Goal: Transaction & Acquisition: Purchase product/service

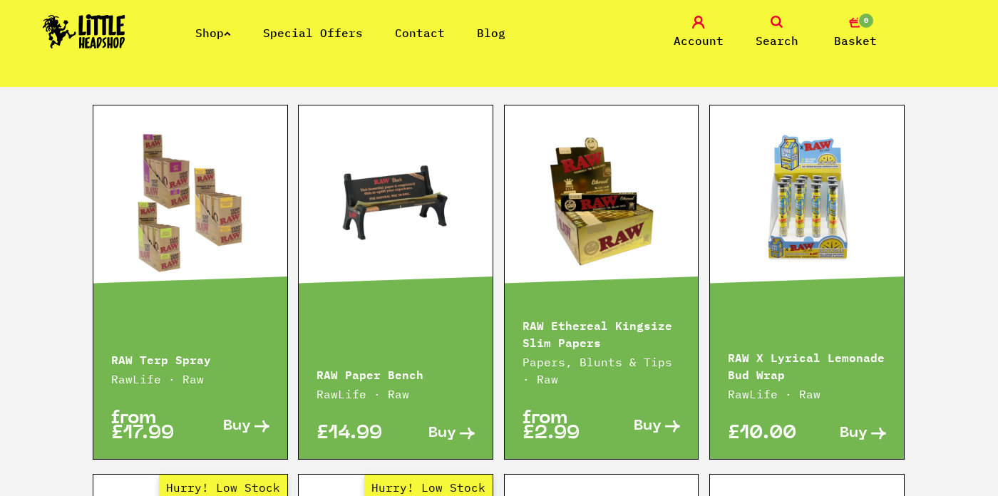
scroll to position [1962, 0]
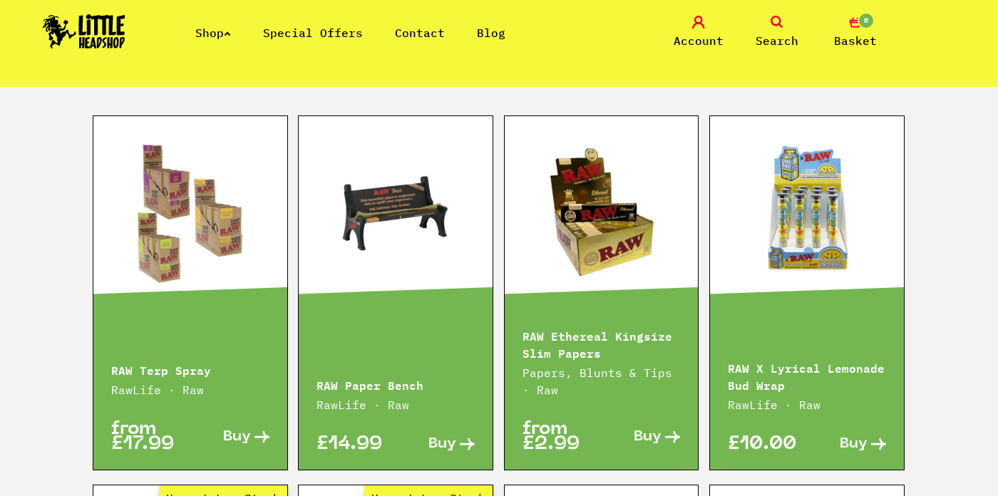
click at [650, 178] on link at bounding box center [602, 212] width 194 height 143
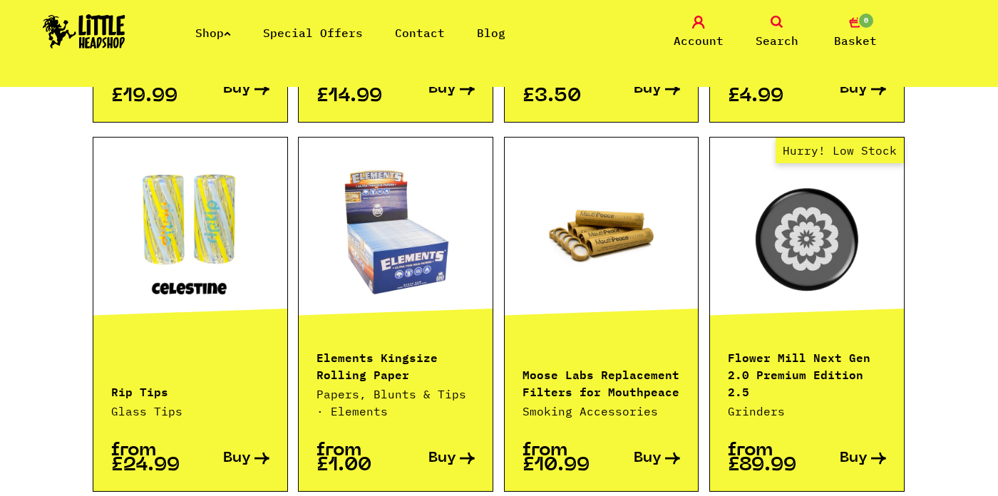
scroll to position [1360, 0]
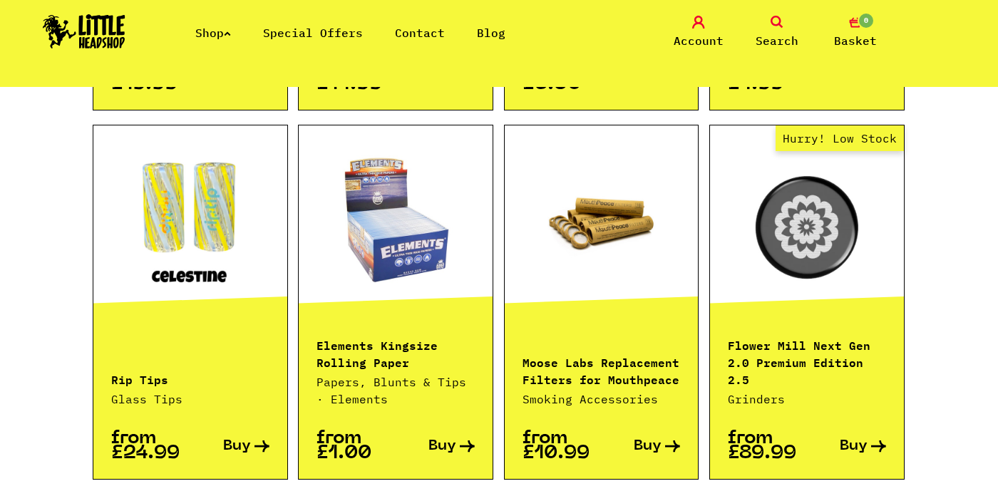
click at [388, 336] on p "Elements Kingsize Rolling Paper" at bounding box center [395, 353] width 158 height 34
click at [438, 439] on span "Buy" at bounding box center [442, 446] width 28 height 15
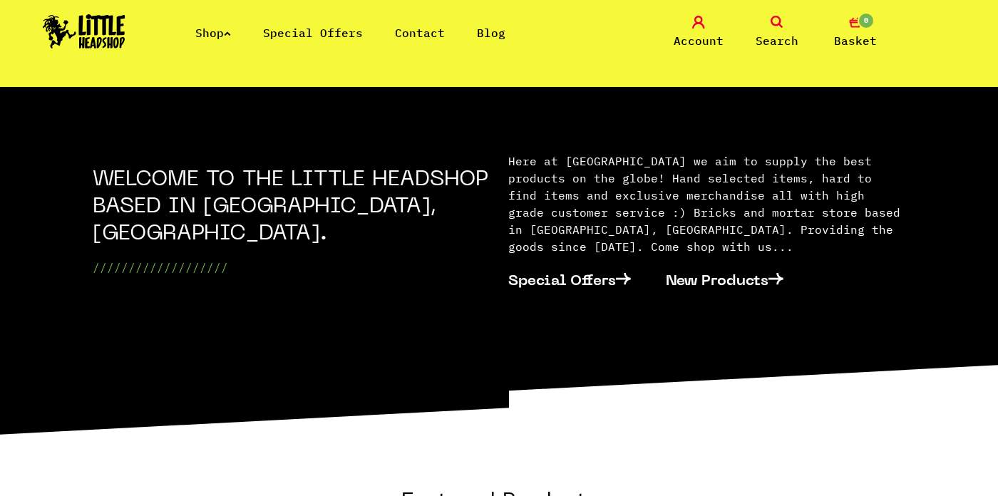
scroll to position [444, 0]
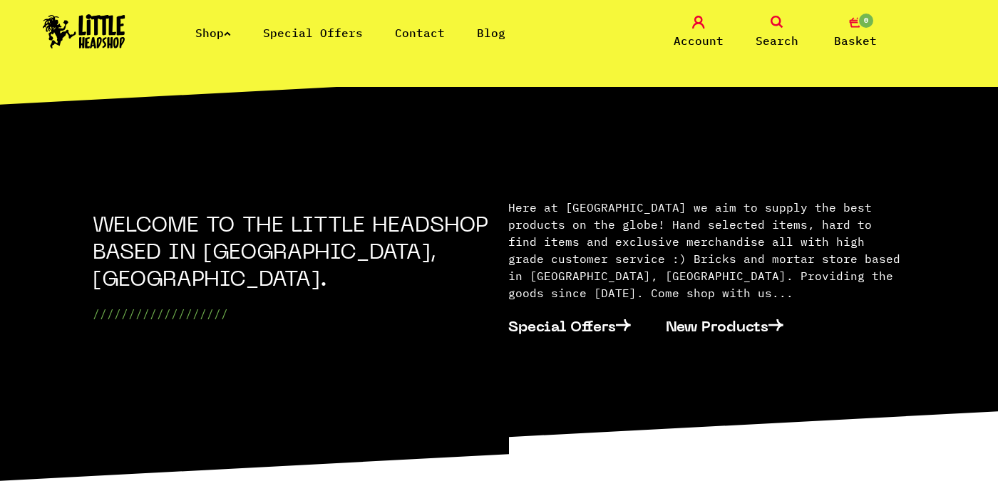
click at [231, 28] on link "Shop" at bounding box center [213, 33] width 36 height 14
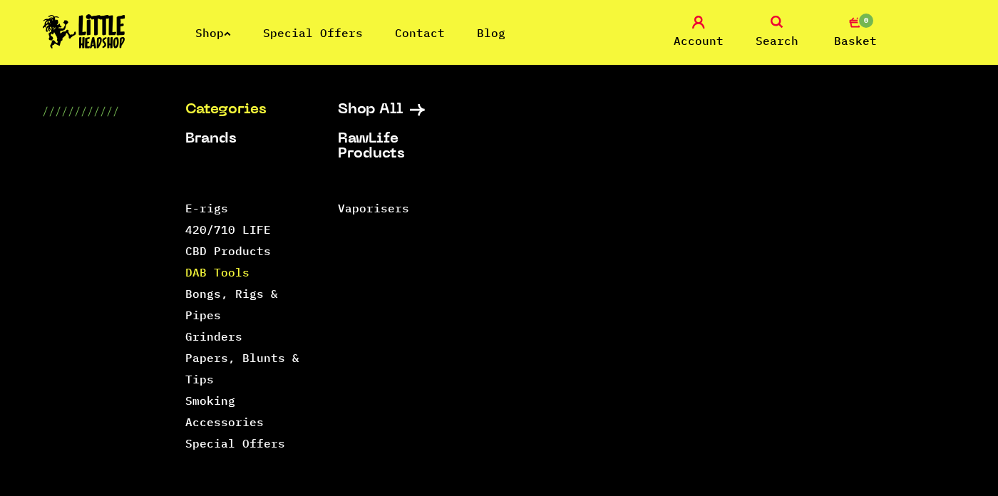
scroll to position [483, 0]
click at [218, 297] on link "Bongs, Rigs & Pipes" at bounding box center [231, 305] width 93 height 36
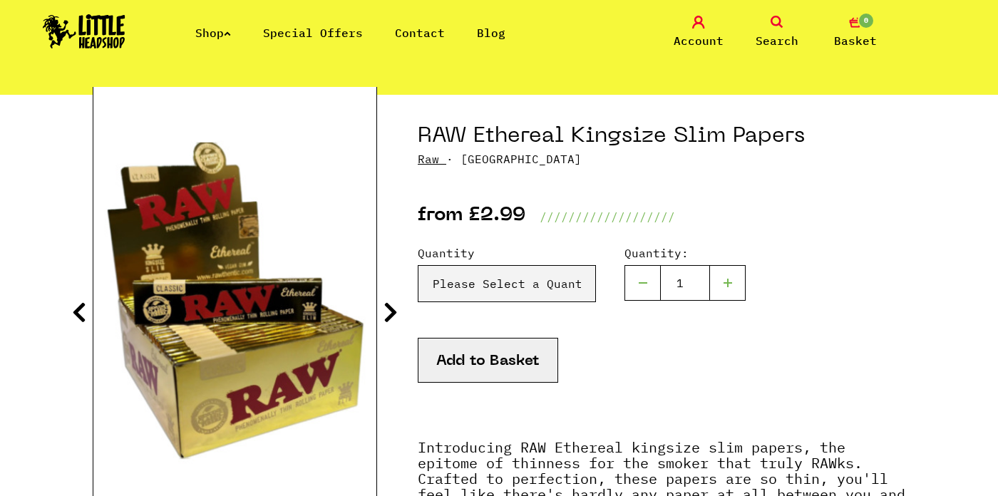
scroll to position [145, 0]
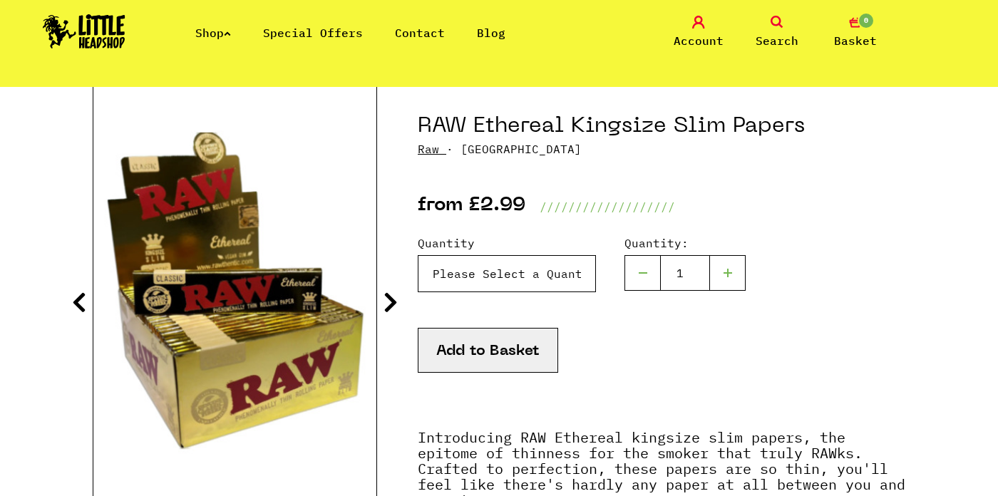
click at [549, 266] on select "Please Select a Quantity X 1 - £2.99 X 4 - £10.99 X 50 (Full Box) - £84.99" at bounding box center [507, 273] width 178 height 37
select select "1647"
click at [418, 255] on select "Please Select a Quantity X 1 - £2.99 X 4 - £10.99 X 50 (Full Box) - £84.99" at bounding box center [507, 273] width 178 height 37
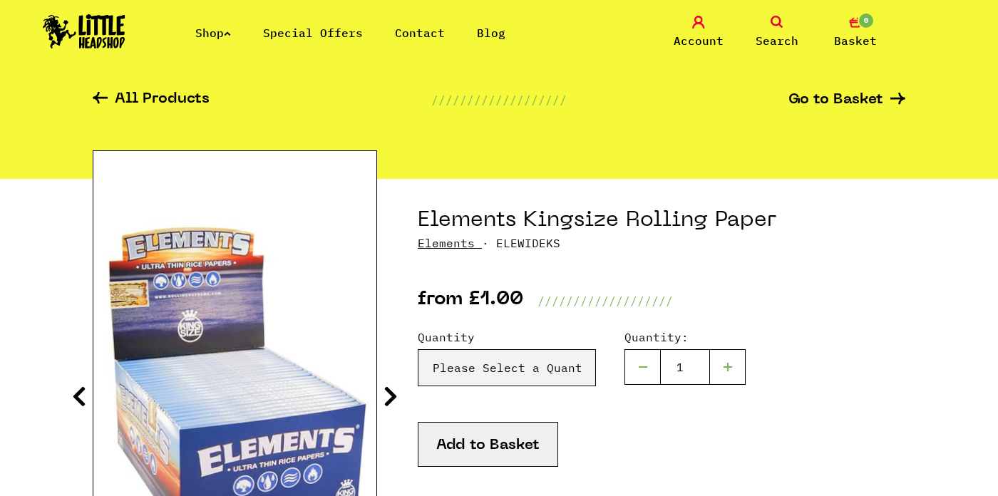
scroll to position [125, 0]
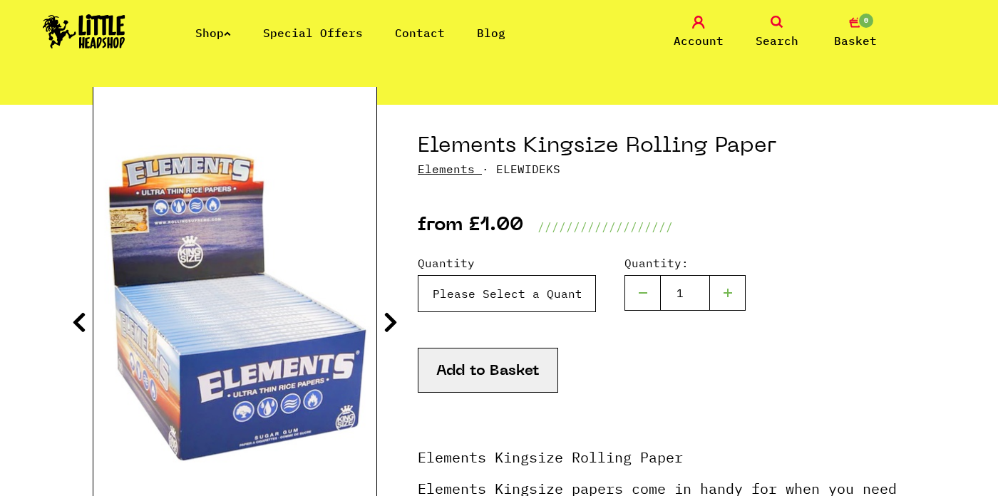
click at [514, 303] on select "Please Select a Quantity X 1 Pack - £1.00 X 6 Packs - £5.00 Box (50packs) - £29…" at bounding box center [507, 293] width 178 height 37
select select "1359"
click at [418, 275] on select "Please Select a Quantity X 1 Pack - £1.00 X 6 Packs - £5.00 Box (50packs) - £29…" at bounding box center [507, 293] width 178 height 37
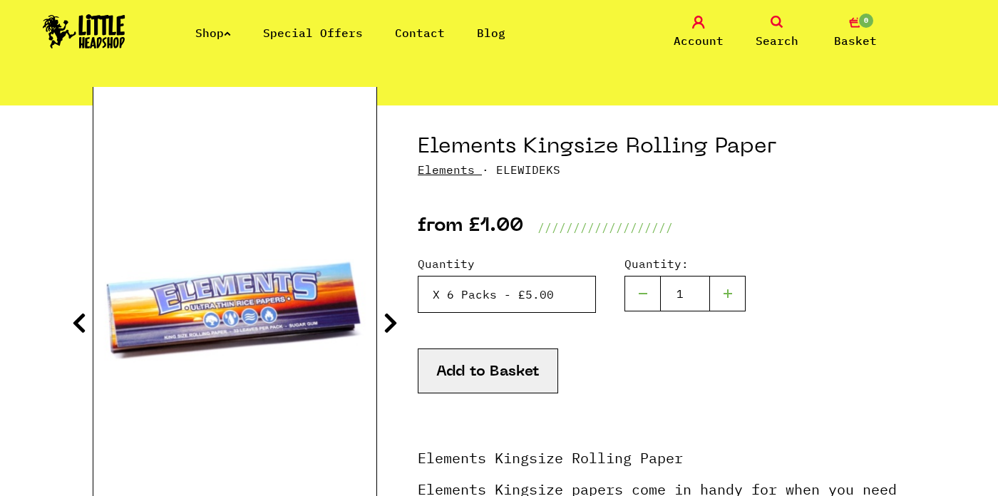
scroll to position [74, 0]
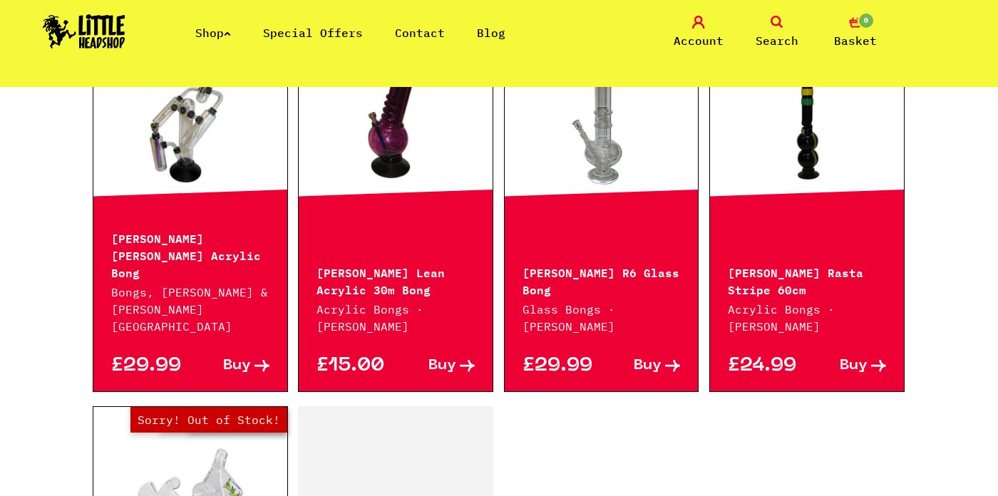
scroll to position [1963, 0]
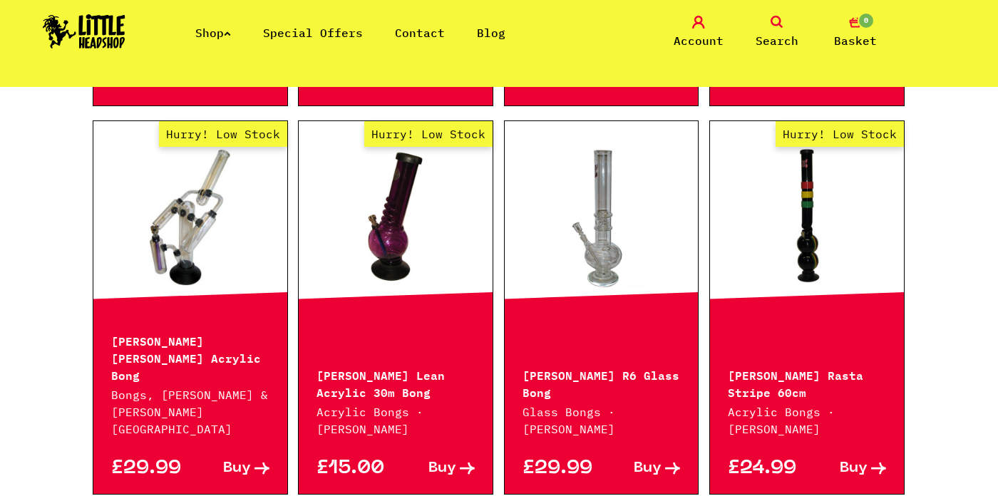
click at [237, 255] on link "Hurry! Low Stock" at bounding box center [190, 217] width 194 height 143
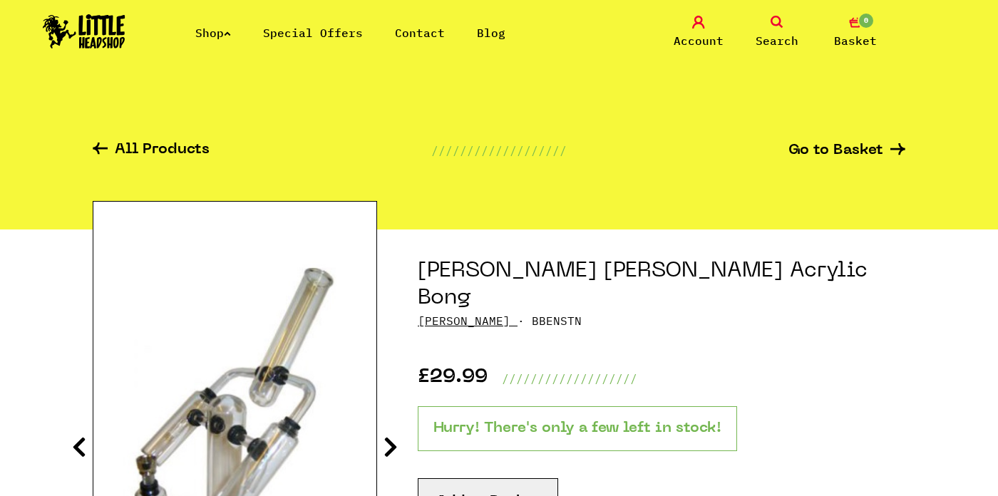
click at [292, 38] on link "Special Offers" at bounding box center [313, 33] width 100 height 14
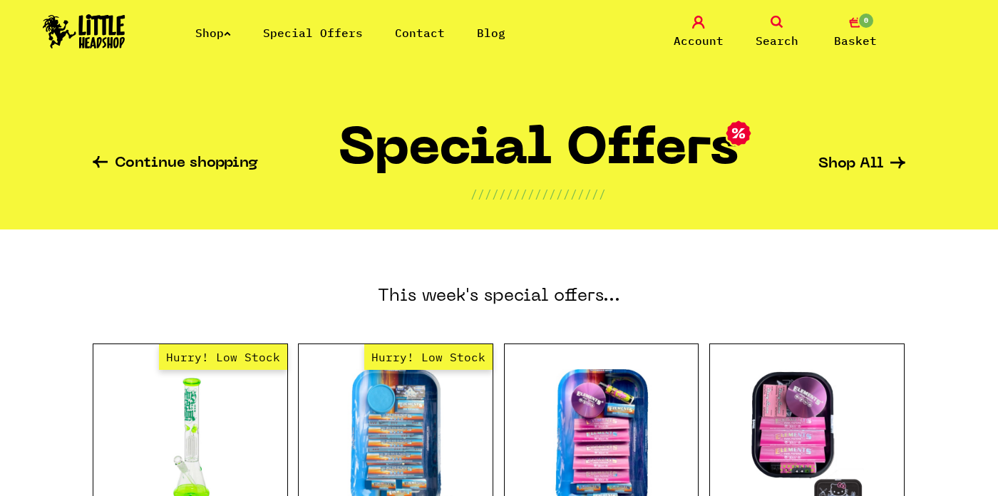
scroll to position [202, 0]
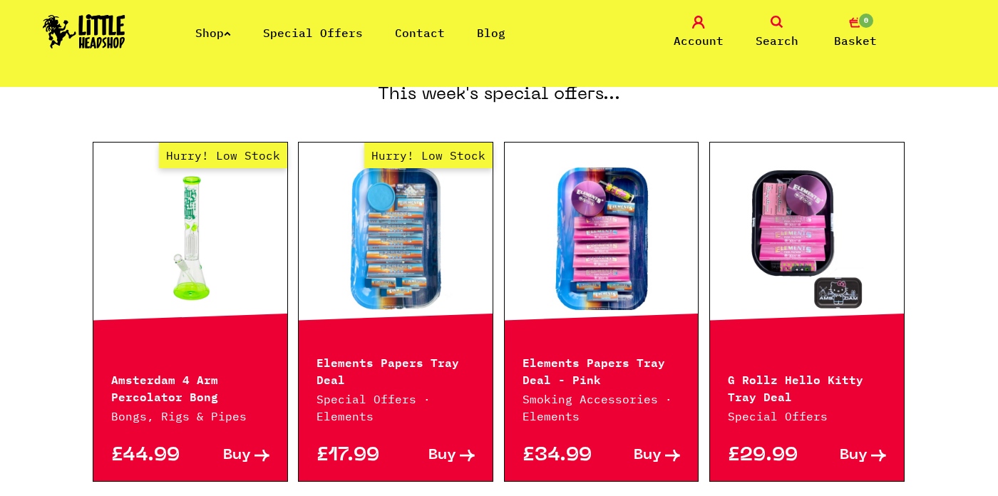
click at [421, 347] on div "Elements Papers Tray Deal Special Offers · Elements" at bounding box center [396, 380] width 194 height 90
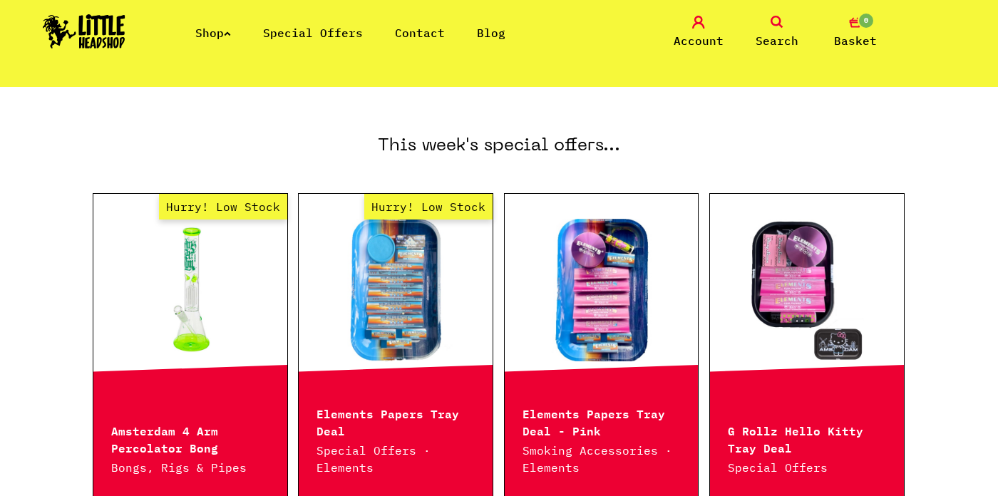
scroll to position [153, 0]
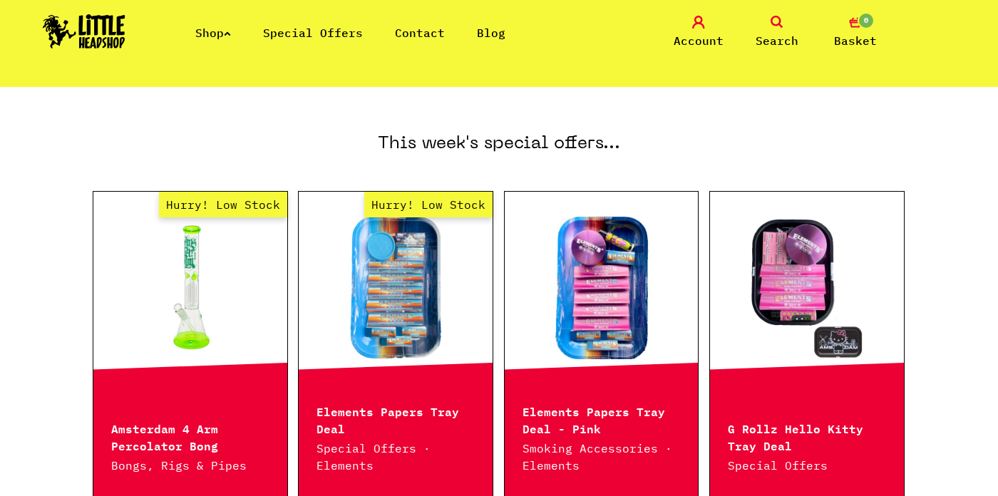
click at [389, 285] on link "Hurry! Low Stock" at bounding box center [396, 288] width 194 height 143
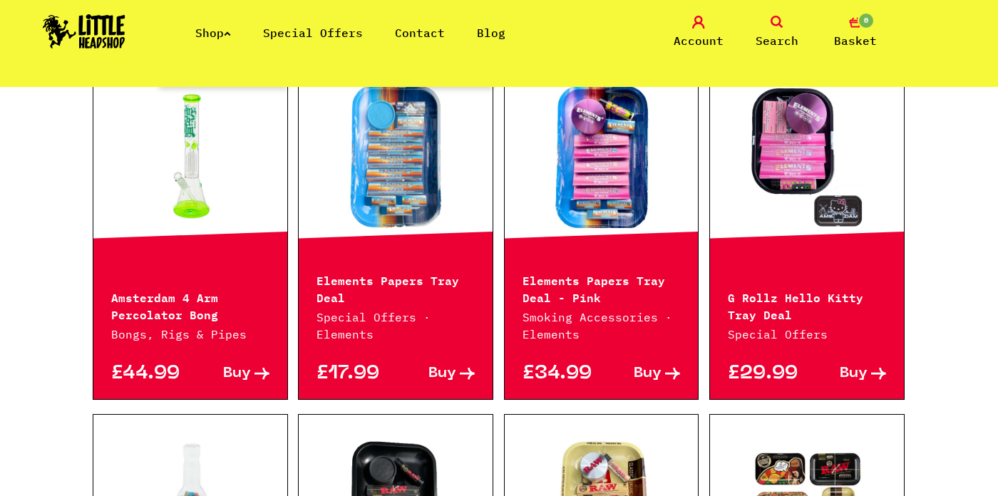
scroll to position [232, 0]
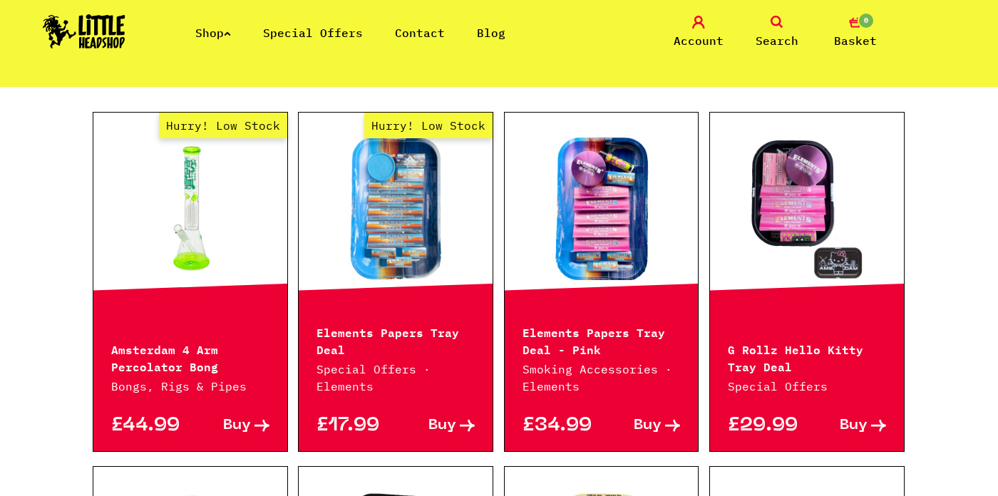
click at [857, 422] on span "Buy" at bounding box center [854, 425] width 28 height 15
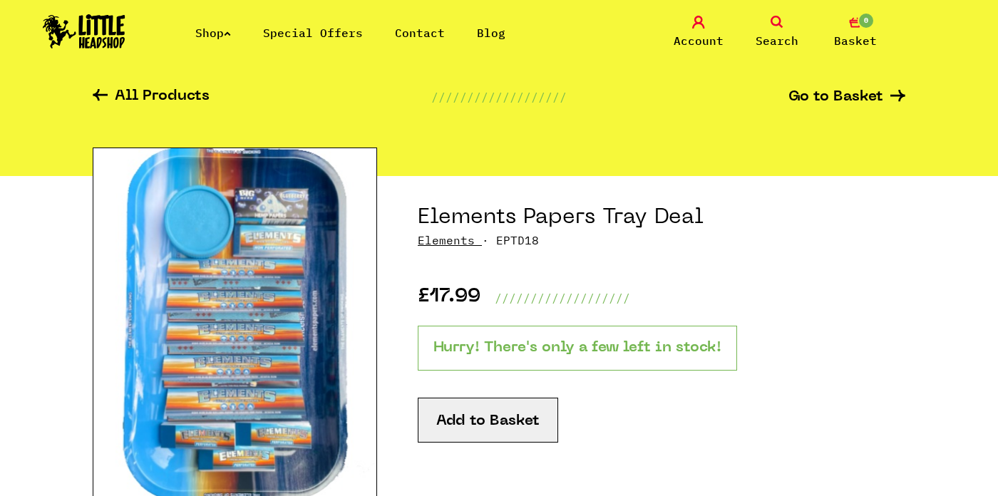
scroll to position [65, 0]
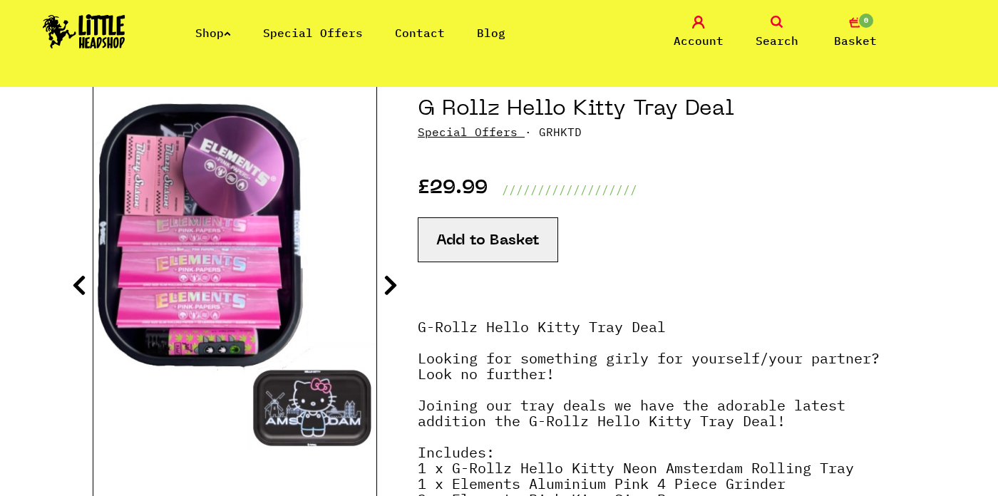
scroll to position [163, 0]
click at [253, 289] on img at bounding box center [234, 273] width 283 height 354
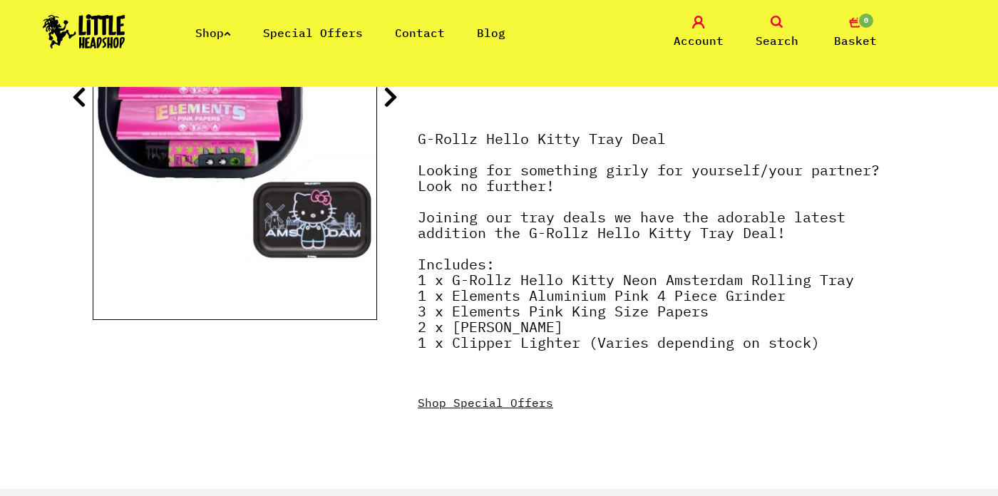
scroll to position [0, 0]
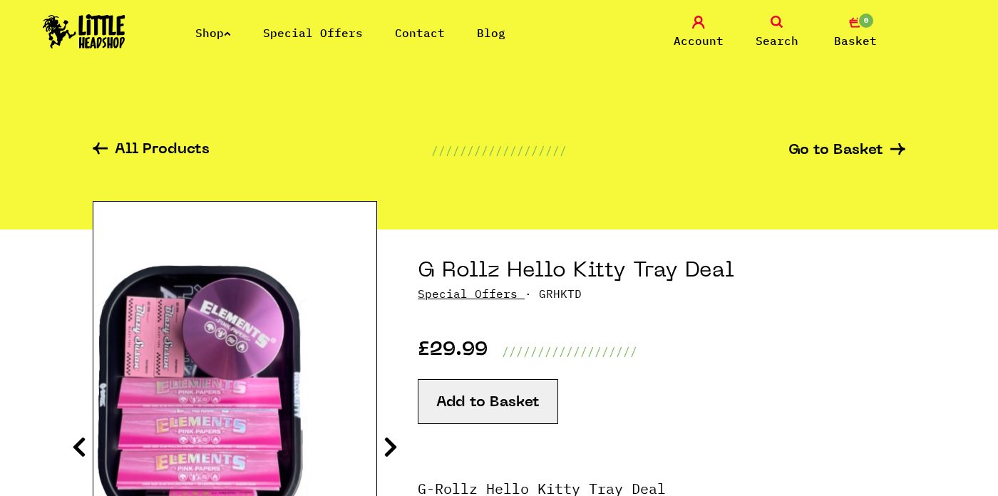
click at [217, 29] on link "Shop" at bounding box center [213, 33] width 36 height 14
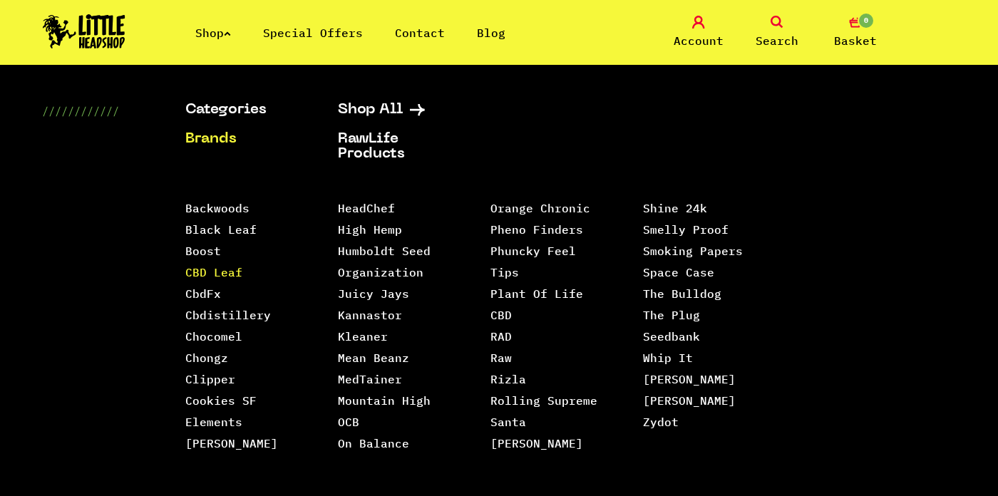
click at [217, 277] on link "CBD Leaf" at bounding box center [213, 272] width 57 height 14
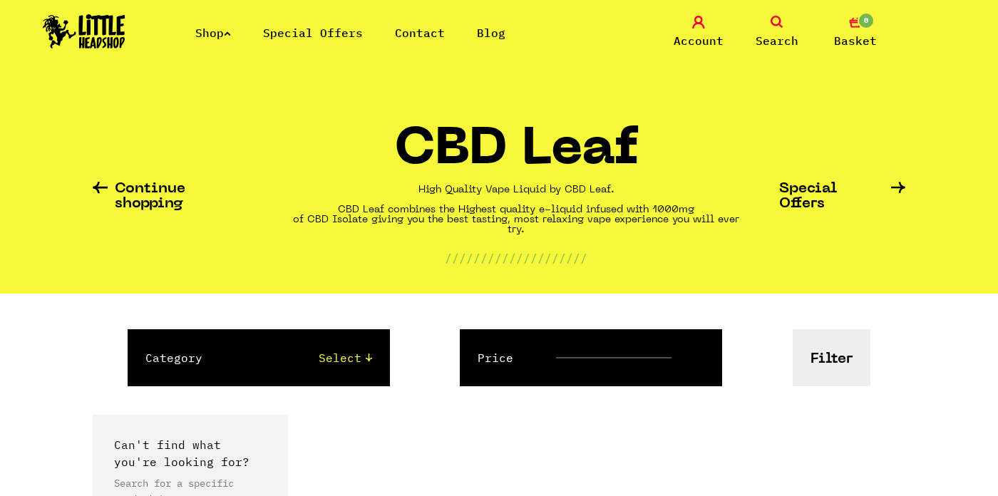
click at [214, 29] on link "Shop" at bounding box center [213, 33] width 36 height 14
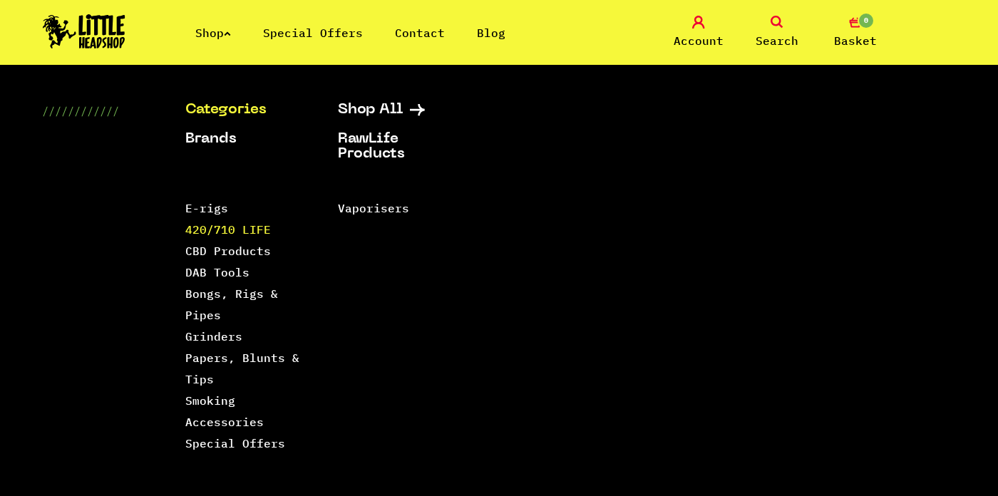
click at [227, 229] on link "420/710 LIFE" at bounding box center [228, 229] width 86 height 14
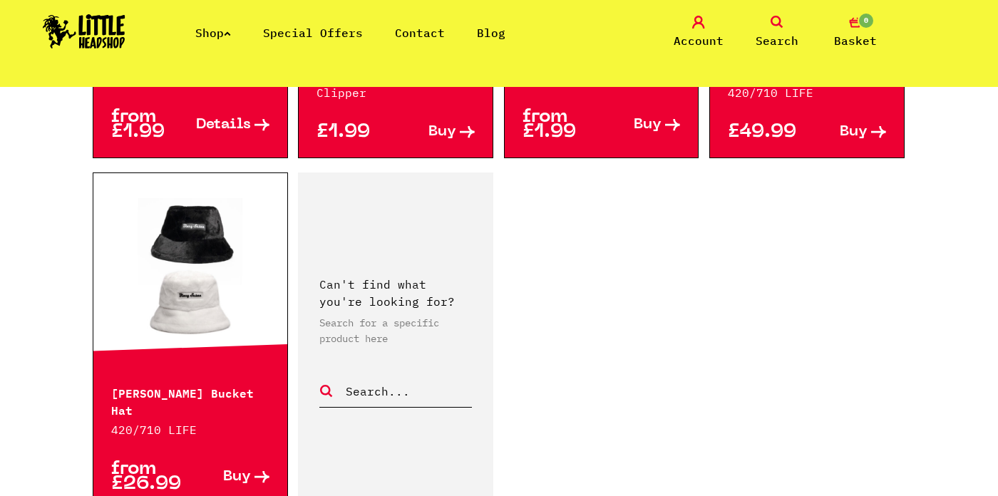
scroll to position [1788, 0]
